Goal: Task Accomplishment & Management: Use online tool/utility

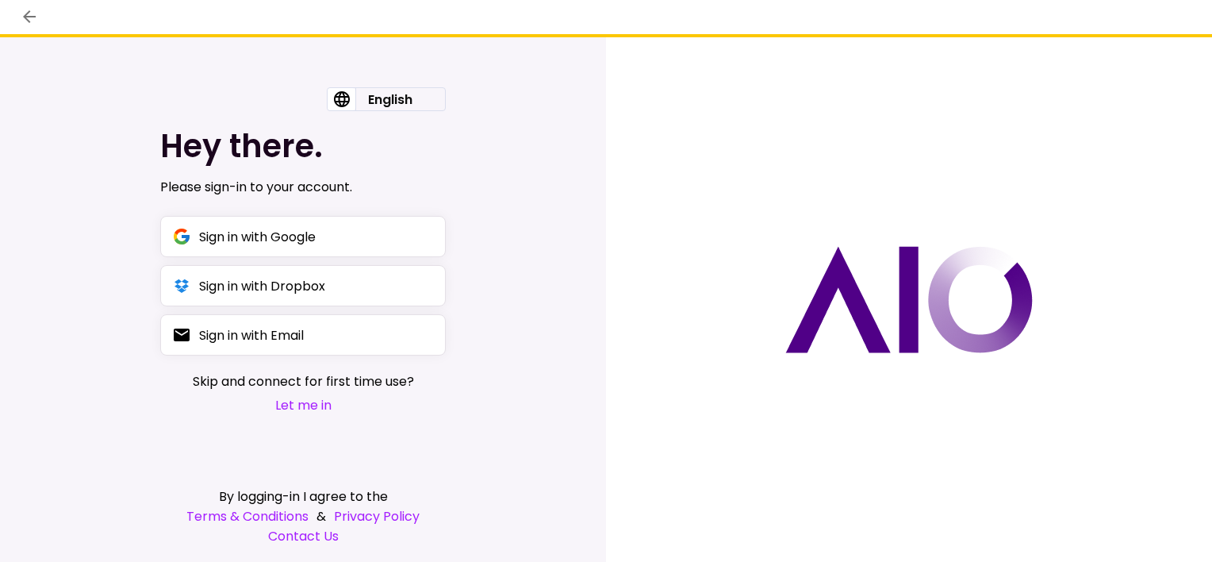
click at [305, 408] on button "Let me in" at bounding box center [303, 405] width 221 height 20
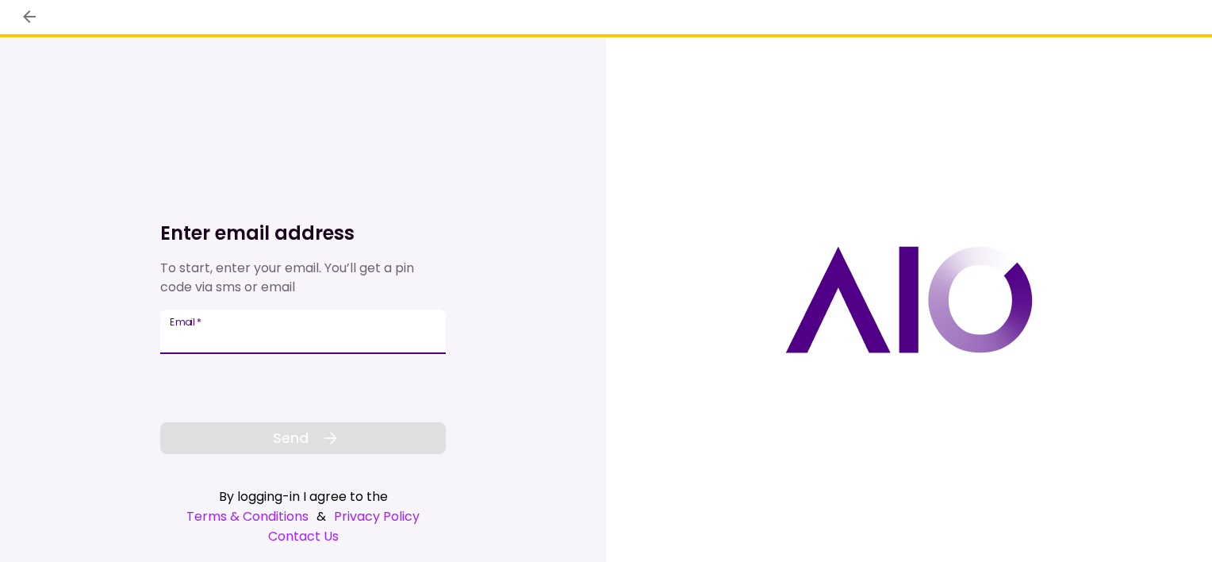
click at [249, 333] on input "Email   *" at bounding box center [303, 331] width 286 height 44
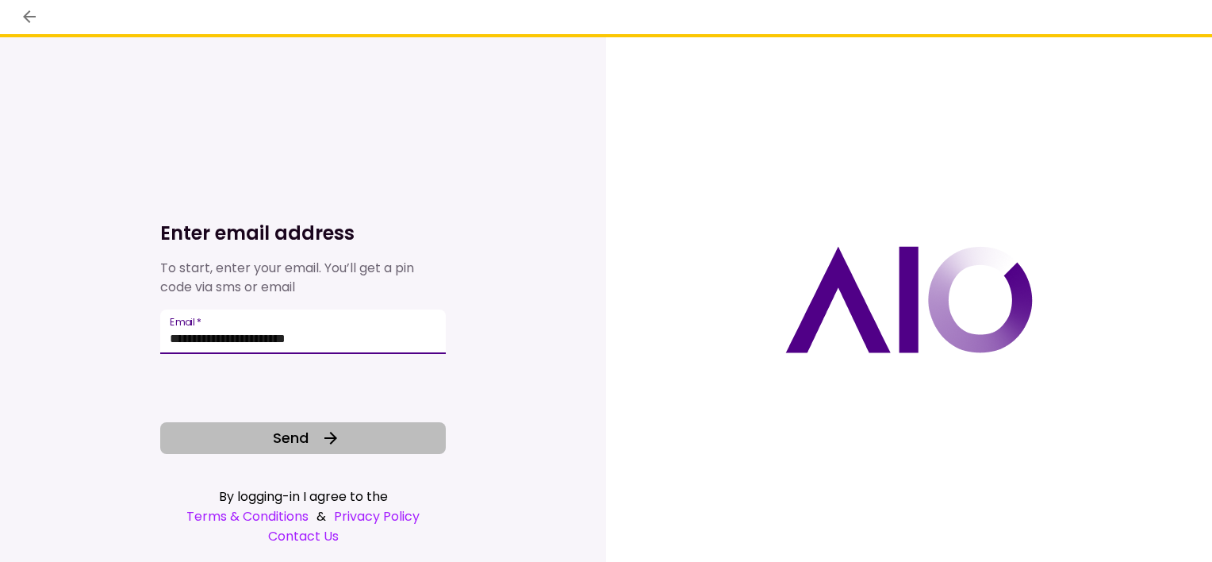
type input "**********"
click at [332, 440] on icon at bounding box center [330, 437] width 19 height 19
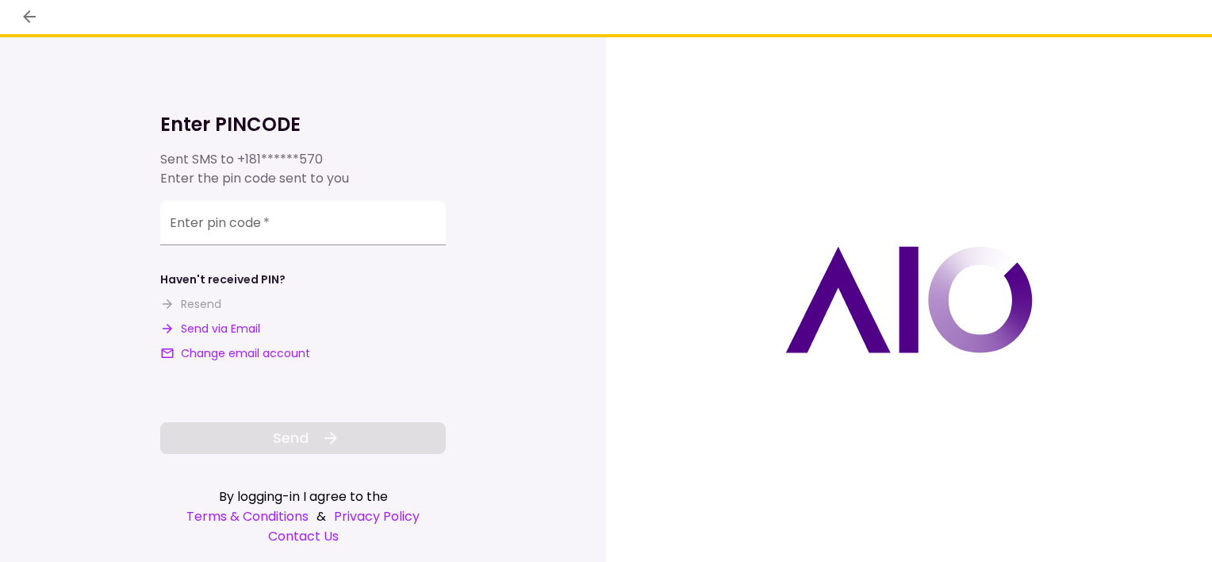
click at [225, 330] on button "Send via Email" at bounding box center [210, 329] width 100 height 17
click at [276, 220] on input "**********" at bounding box center [303, 225] width 286 height 44
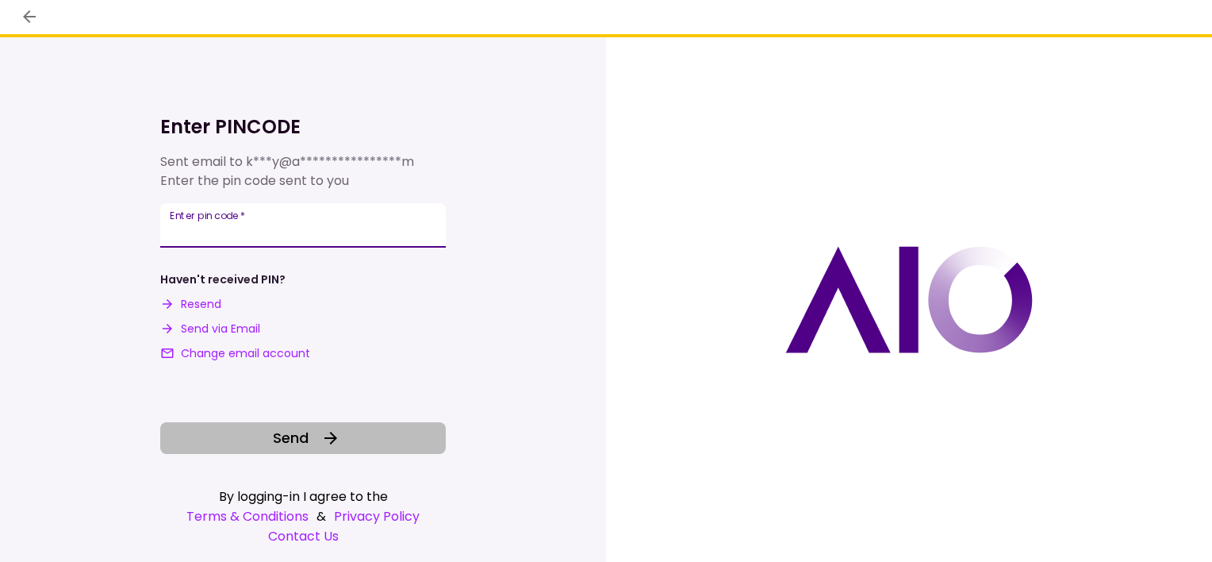
type input "******"
click at [305, 425] on button "Send" at bounding box center [303, 438] width 286 height 32
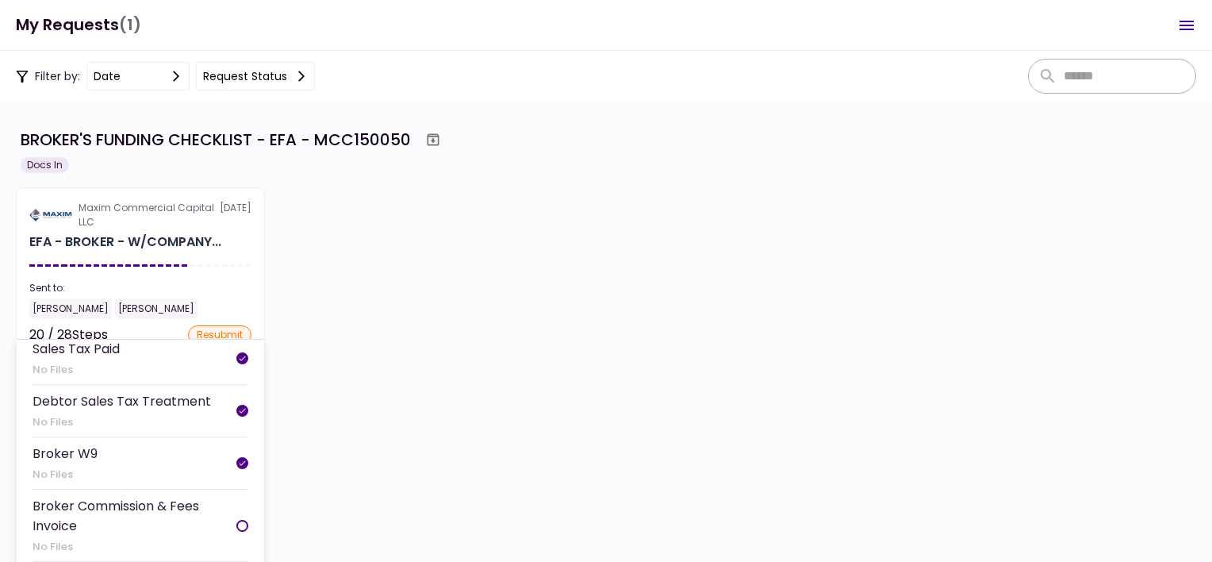
scroll to position [635, 0]
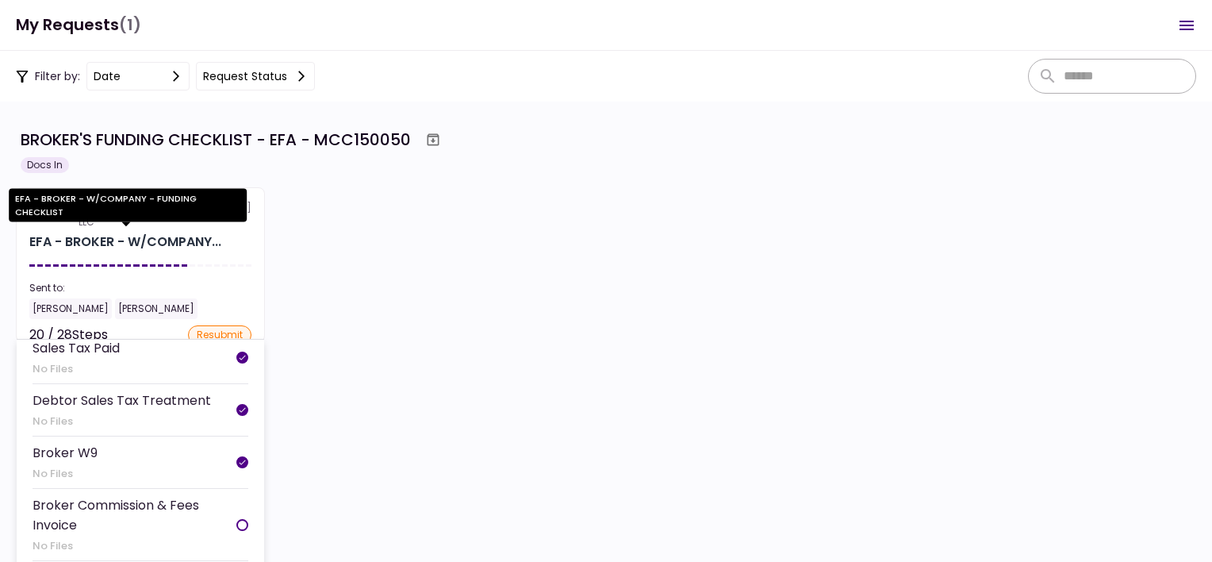
click at [91, 235] on div "EFA - BROKER - W/COMPANY..." at bounding box center [125, 241] width 192 height 19
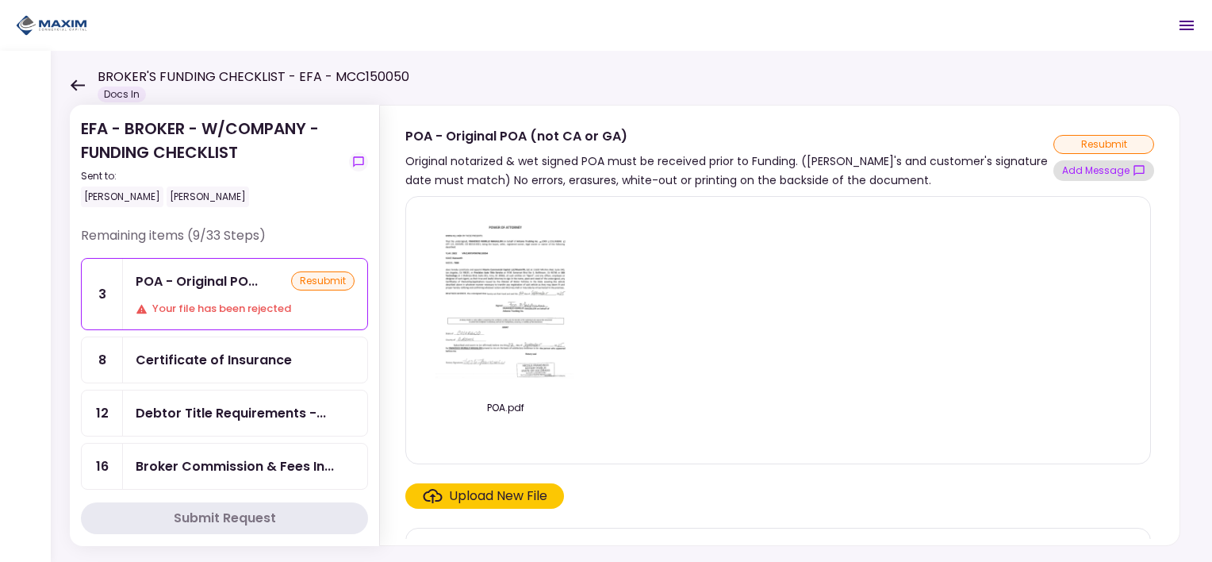
click at [1092, 165] on button "Add Message" at bounding box center [1104, 170] width 101 height 21
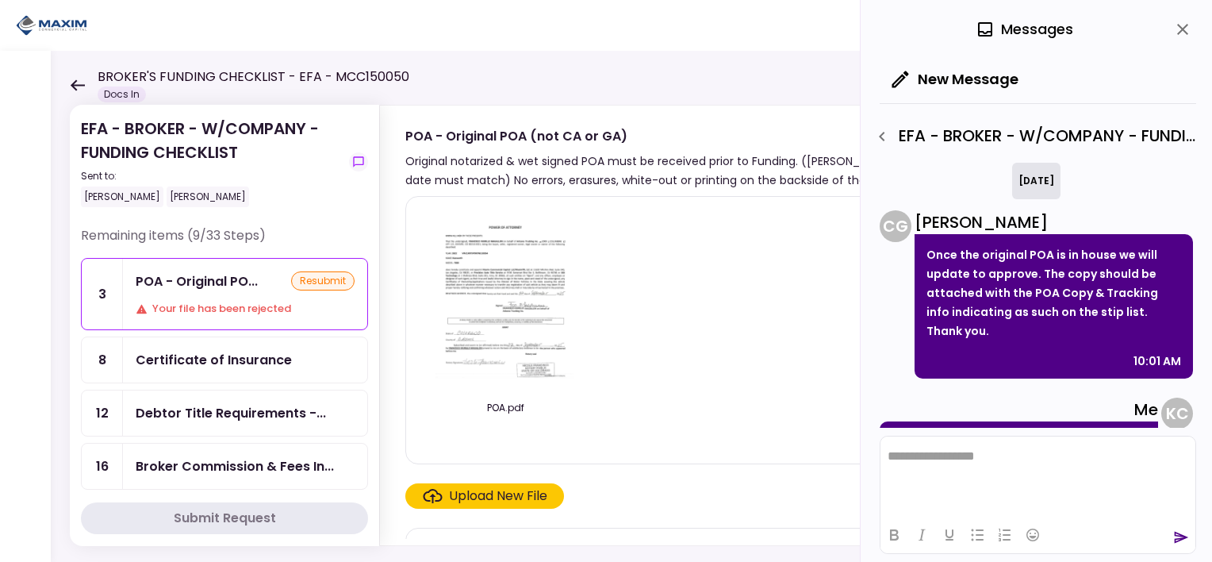
scroll to position [107, 0]
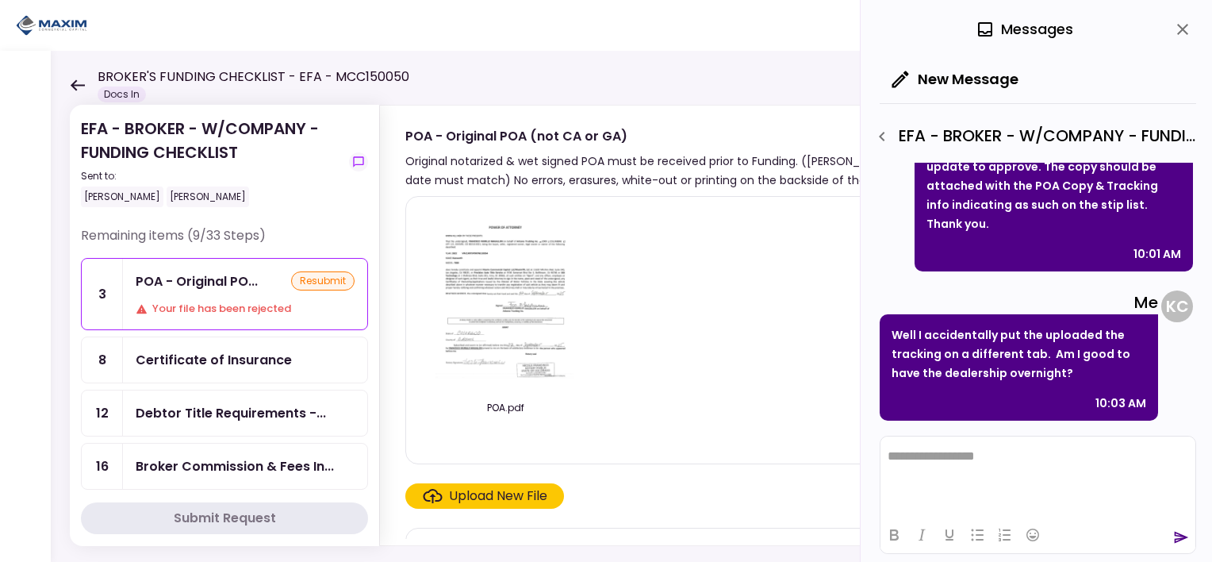
click at [1054, 160] on button "Add Message" at bounding box center [1104, 170] width 101 height 21
drag, startPoint x: 994, startPoint y: 409, endPoint x: 998, endPoint y: 430, distance: 21.8
click at [994, 413] on div "Well I accidentally put the uploaded the tracking on a different tab. Am I good…" at bounding box center [1019, 367] width 278 height 106
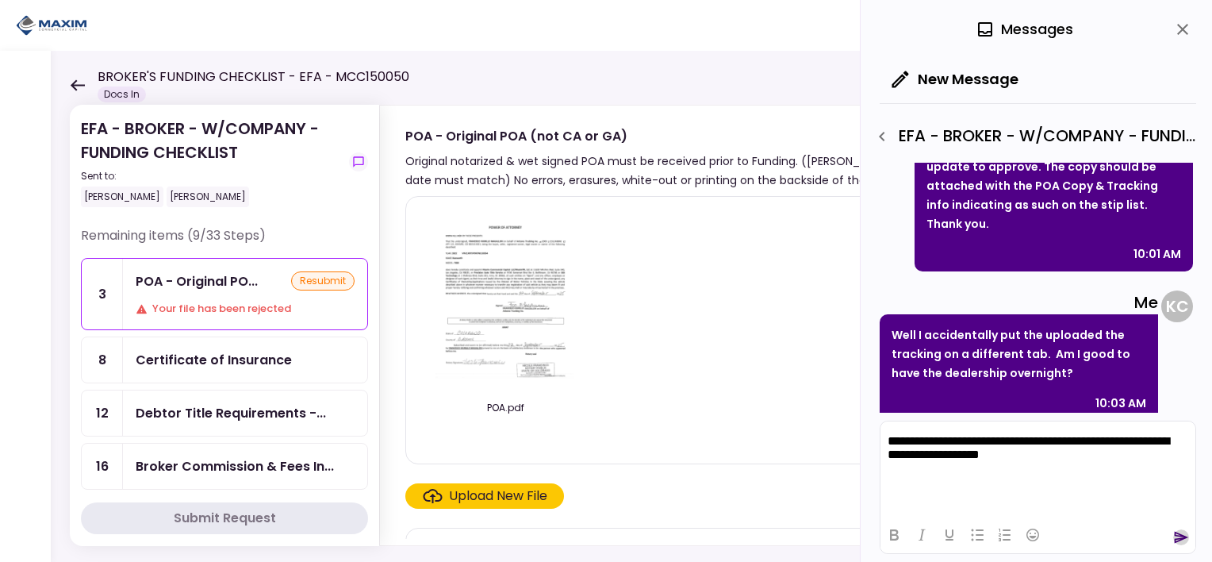
click at [1176, 539] on icon "send" at bounding box center [1181, 537] width 16 height 16
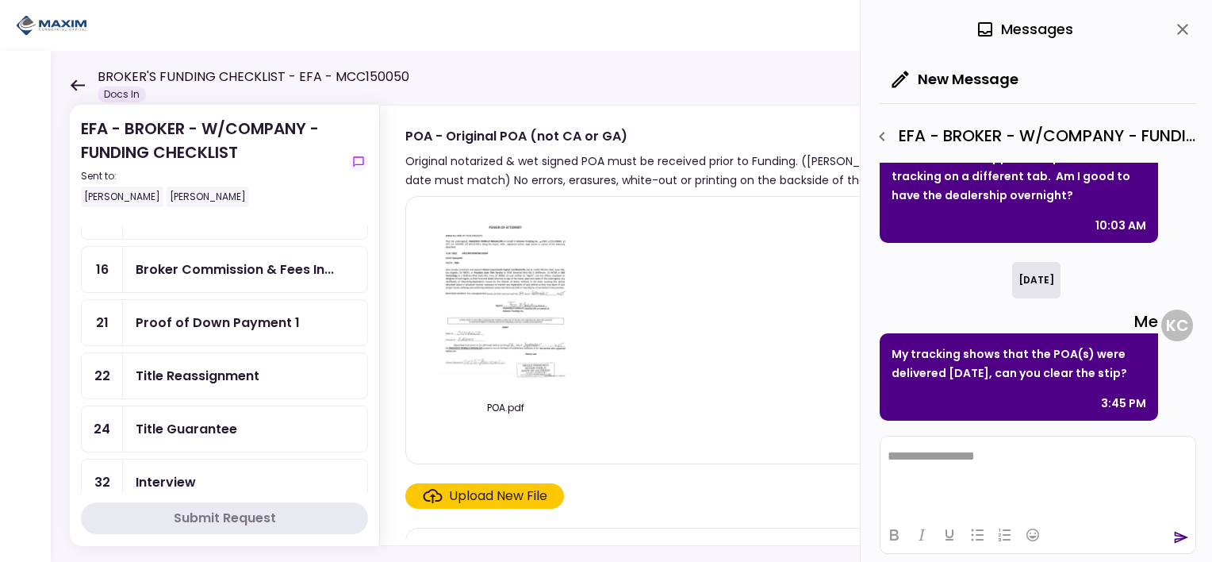
scroll to position [159, 0]
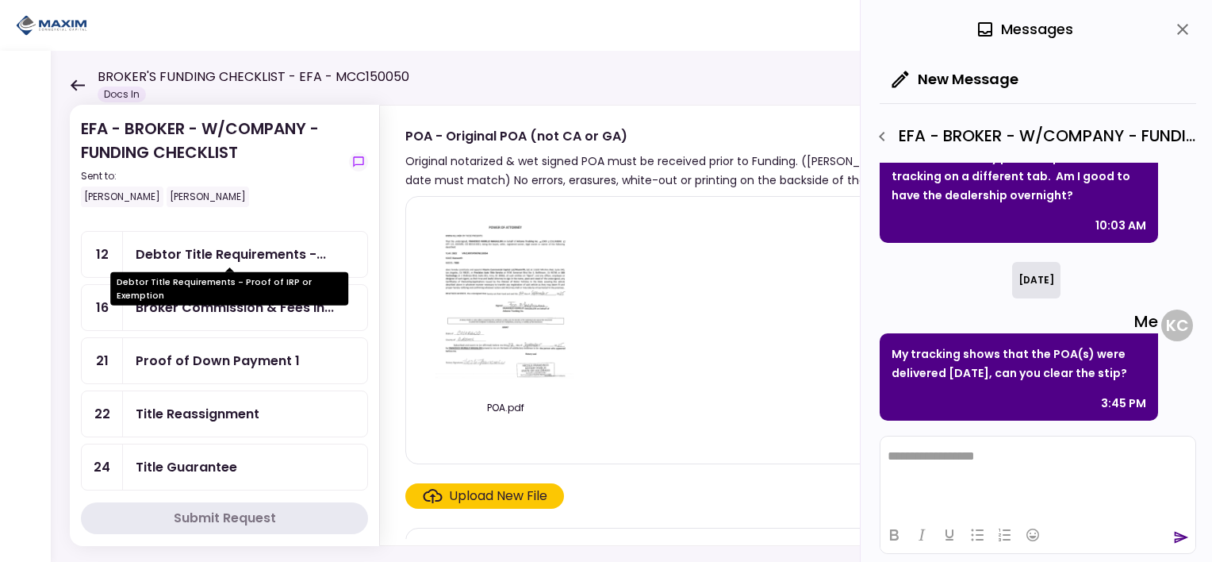
click at [220, 244] on div "Debtor Title Requirements -..." at bounding box center [231, 254] width 190 height 20
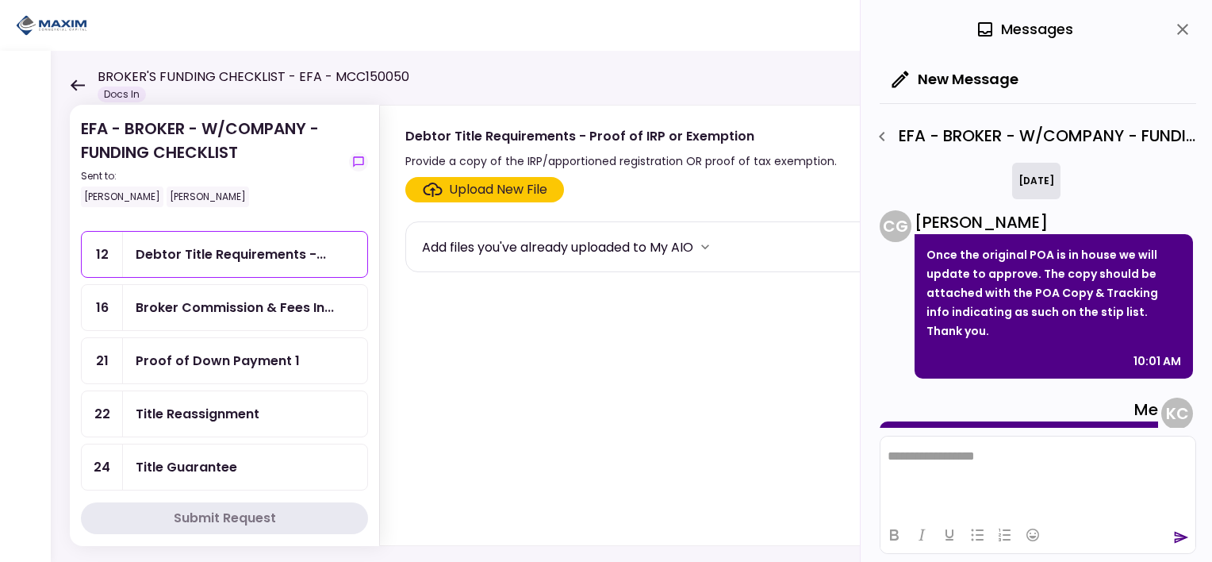
click at [213, 240] on div "Debtor Title Requirements -..." at bounding box center [245, 254] width 244 height 45
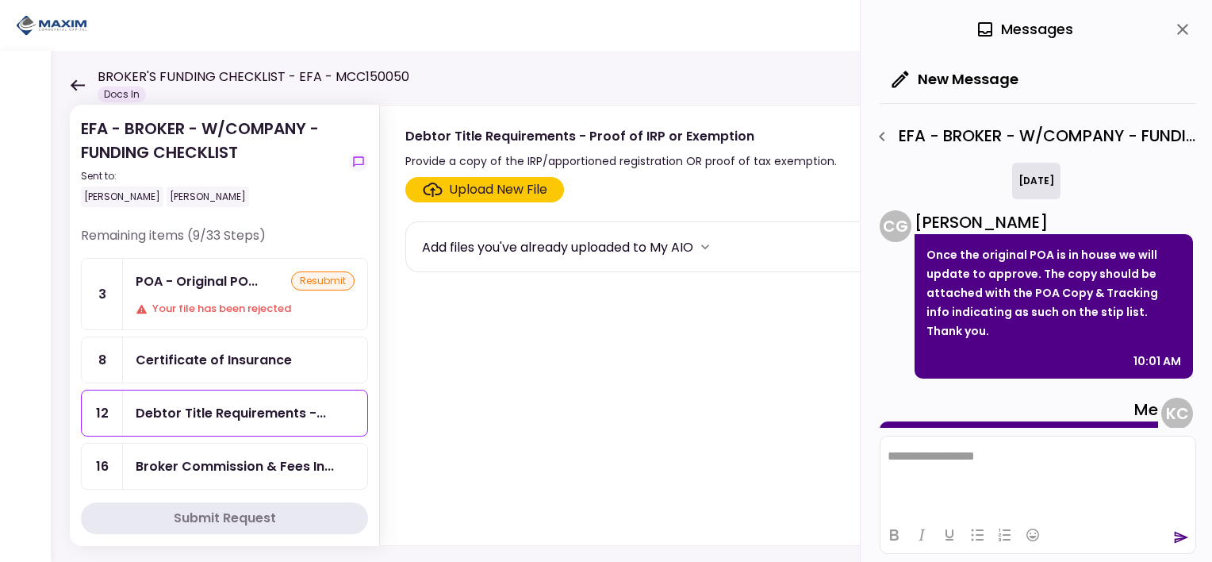
click at [217, 360] on div "Certificate of Insurance" at bounding box center [214, 360] width 156 height 20
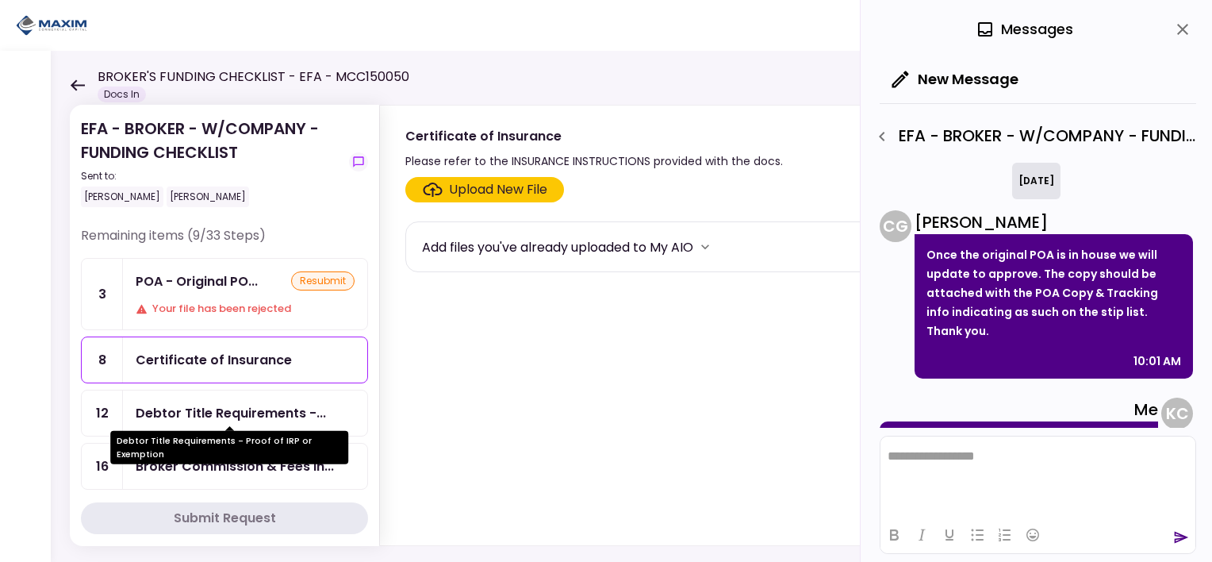
click at [222, 405] on div "Debtor Title Requirements -..." at bounding box center [231, 413] width 190 height 20
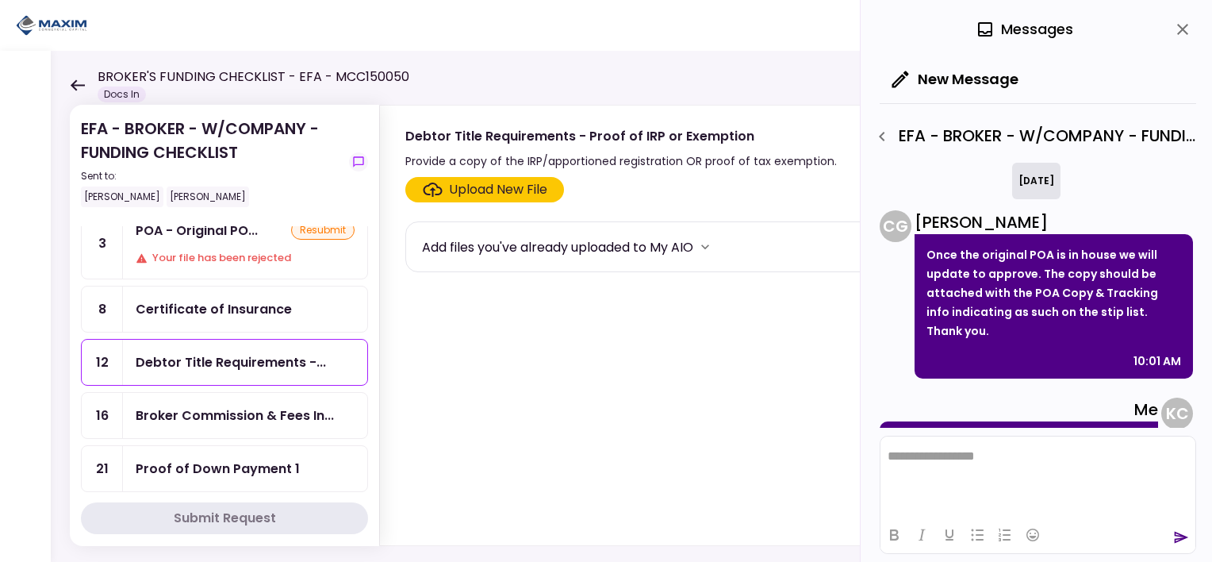
scroll to position [79, 0]
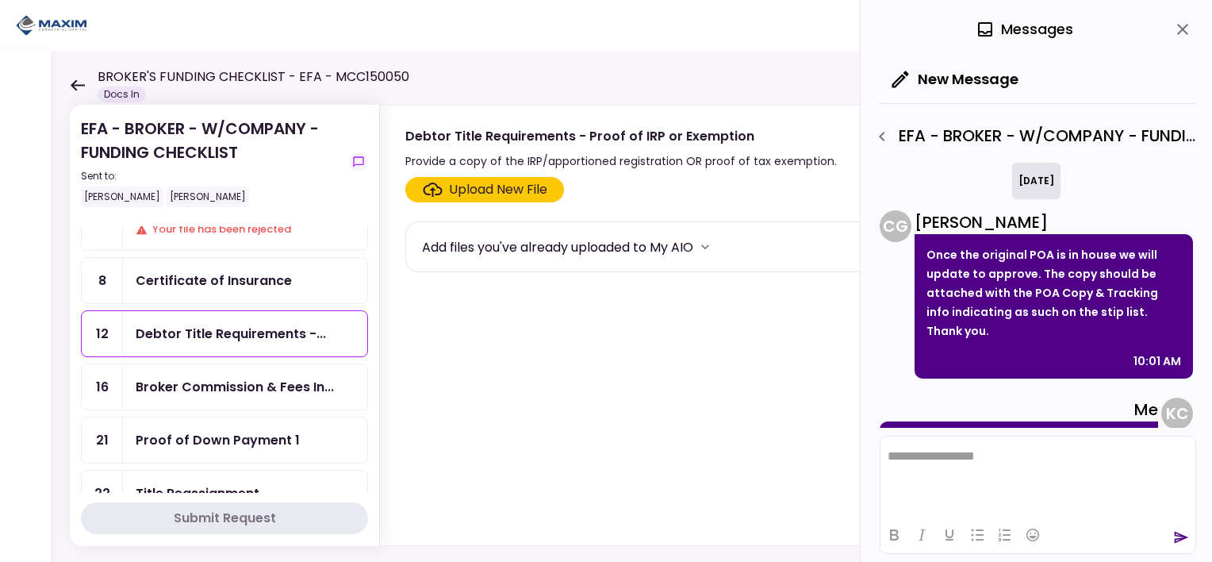
click at [251, 380] on div "Broker Commission & Fees In..." at bounding box center [235, 387] width 198 height 20
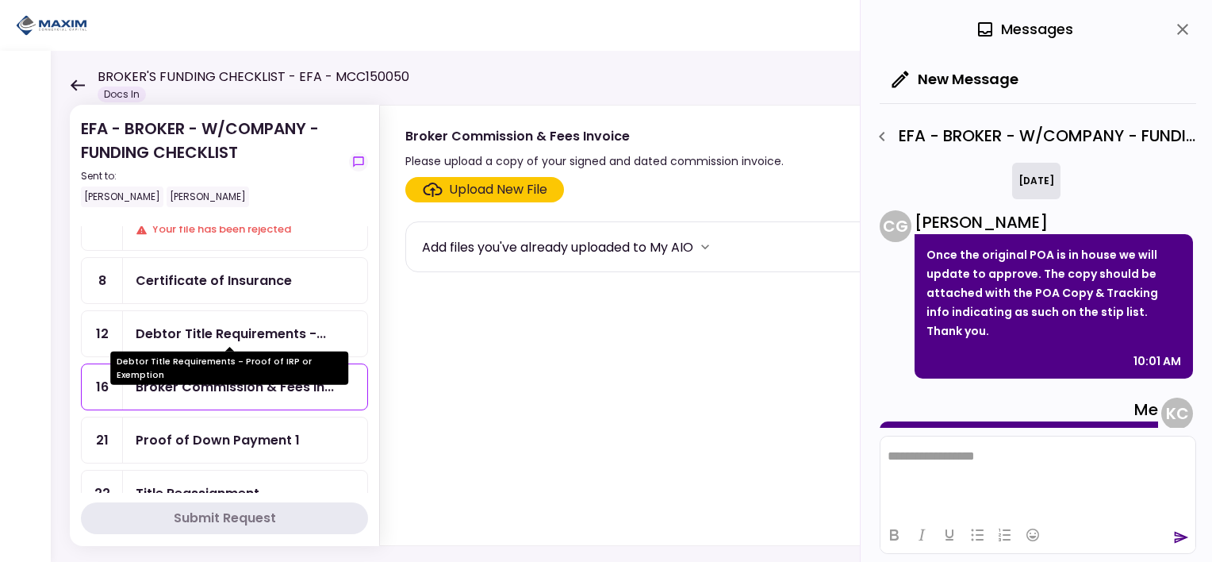
click at [228, 328] on div "Debtor Title Requirements -..." at bounding box center [231, 334] width 190 height 20
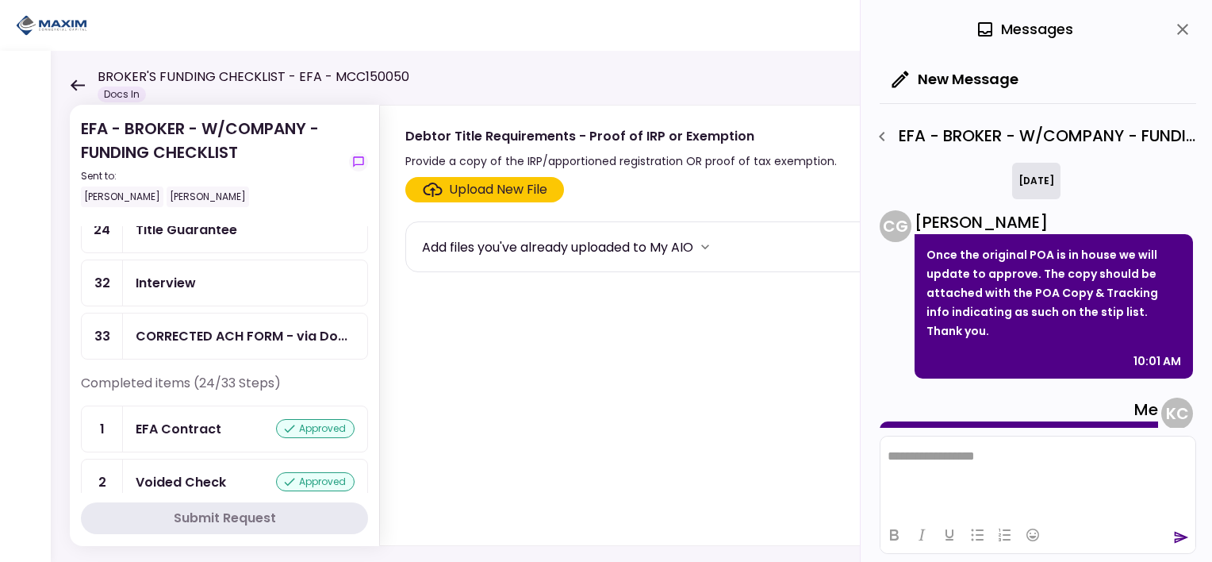
scroll to position [397, 0]
click at [228, 325] on div "CORRECTED ACH FORM - via Do..." at bounding box center [242, 335] width 212 height 20
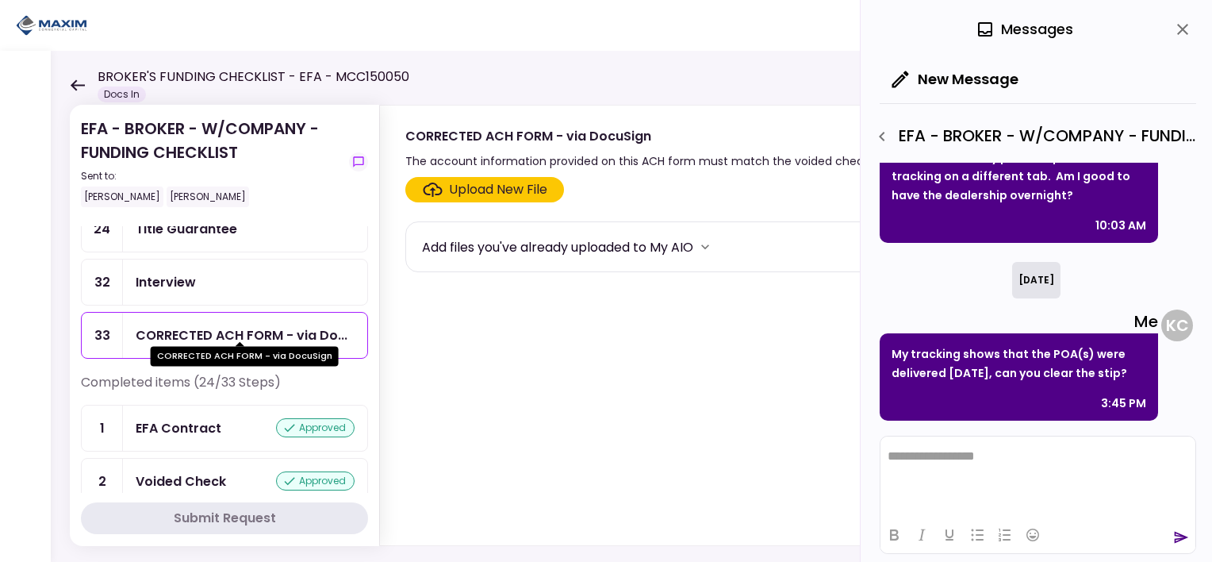
click at [273, 327] on div "CORRECTED ACH FORM - via Do..." at bounding box center [242, 335] width 212 height 20
click at [263, 325] on div "CORRECTED ACH FORM - via Do..." at bounding box center [242, 335] width 212 height 20
click at [931, 476] on html "**********" at bounding box center [1038, 456] width 315 height 40
click at [933, 472] on html at bounding box center [1038, 455] width 315 height 39
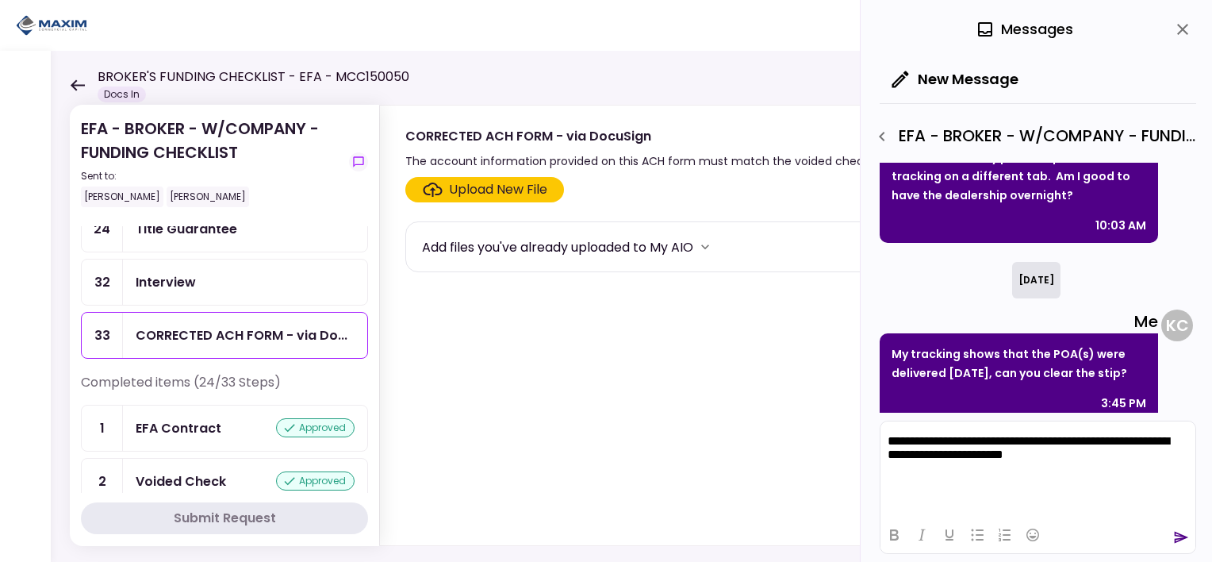
click at [1180, 536] on icon "send" at bounding box center [1181, 537] width 16 height 16
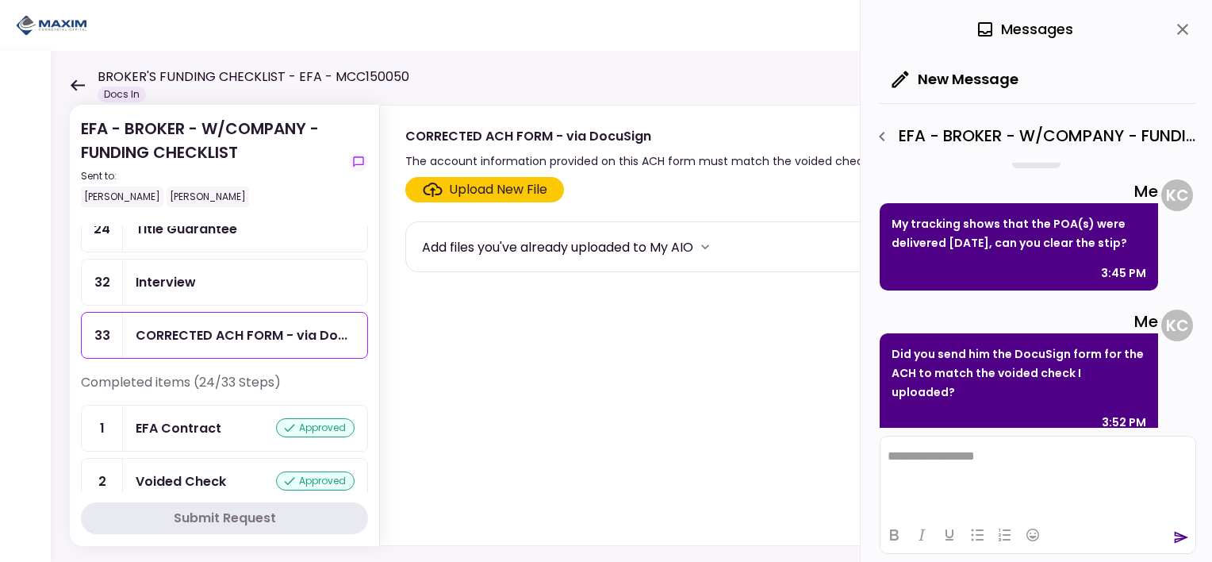
scroll to position [79, 0]
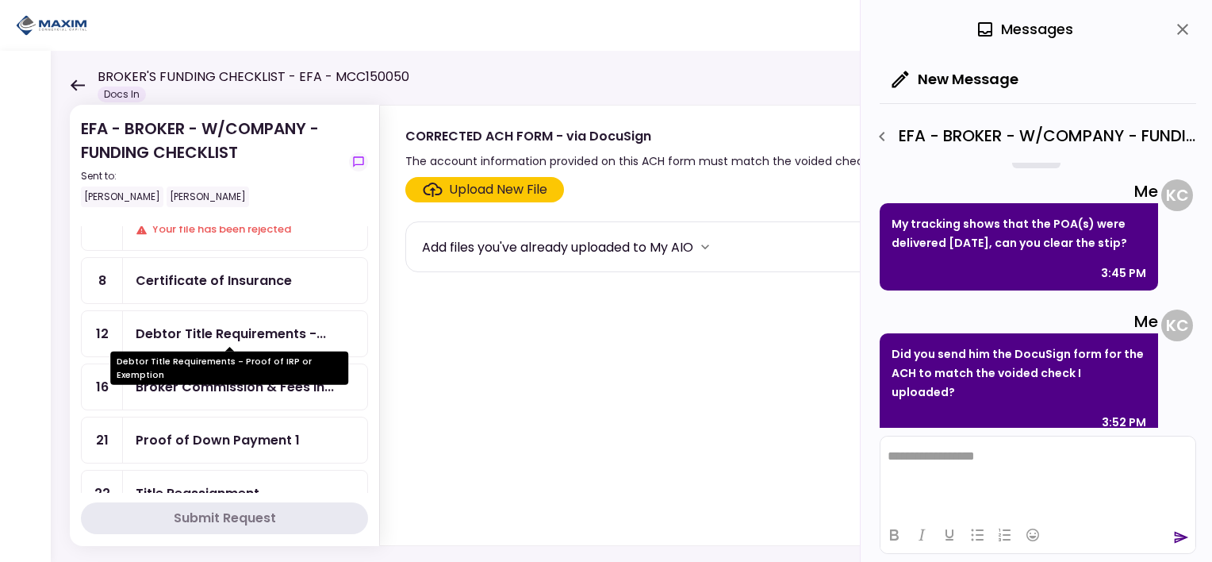
click at [194, 327] on div "Debtor Title Requirements -..." at bounding box center [231, 334] width 190 height 20
click at [194, 324] on div "Debtor Title Requirements -..." at bounding box center [231, 334] width 190 height 20
click at [194, 335] on div "Debtor Title Requirements -..." at bounding box center [231, 334] width 190 height 20
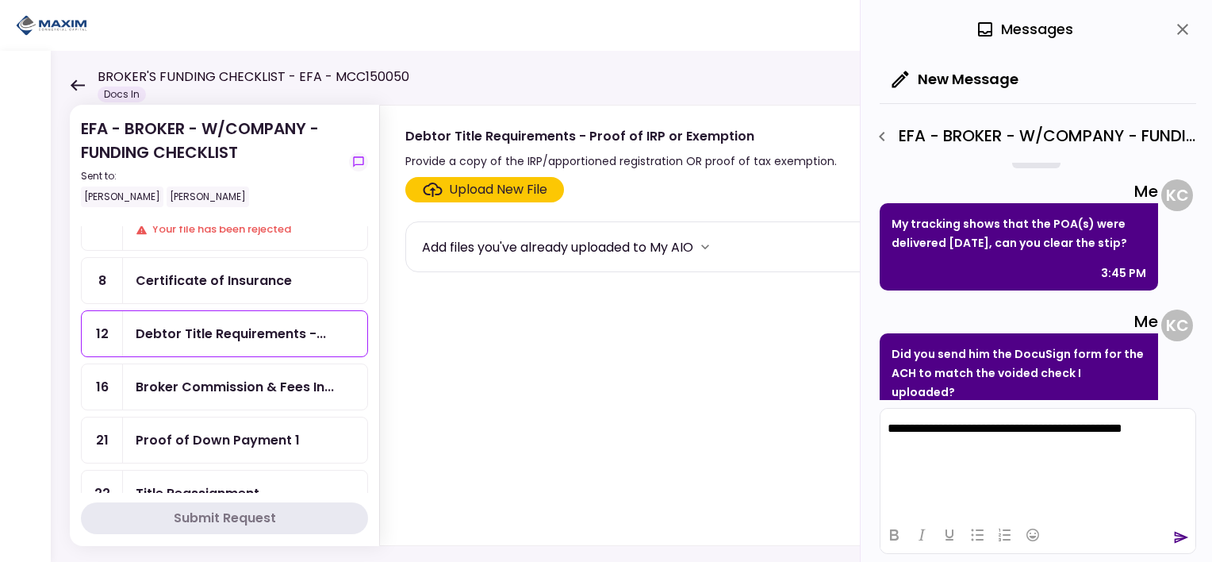
drag, startPoint x: 1184, startPoint y: 531, endPoint x: 1176, endPoint y: 531, distance: 8.7
click at [1184, 531] on icon "send" at bounding box center [1181, 537] width 16 height 16
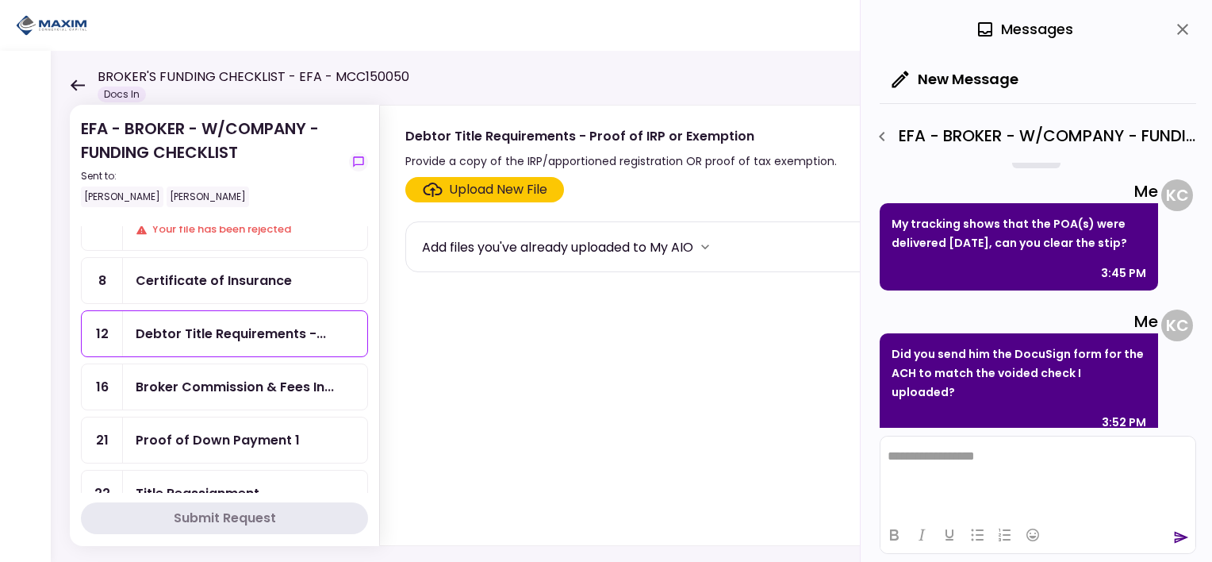
scroll to position [574, 0]
